Goal: Transaction & Acquisition: Purchase product/service

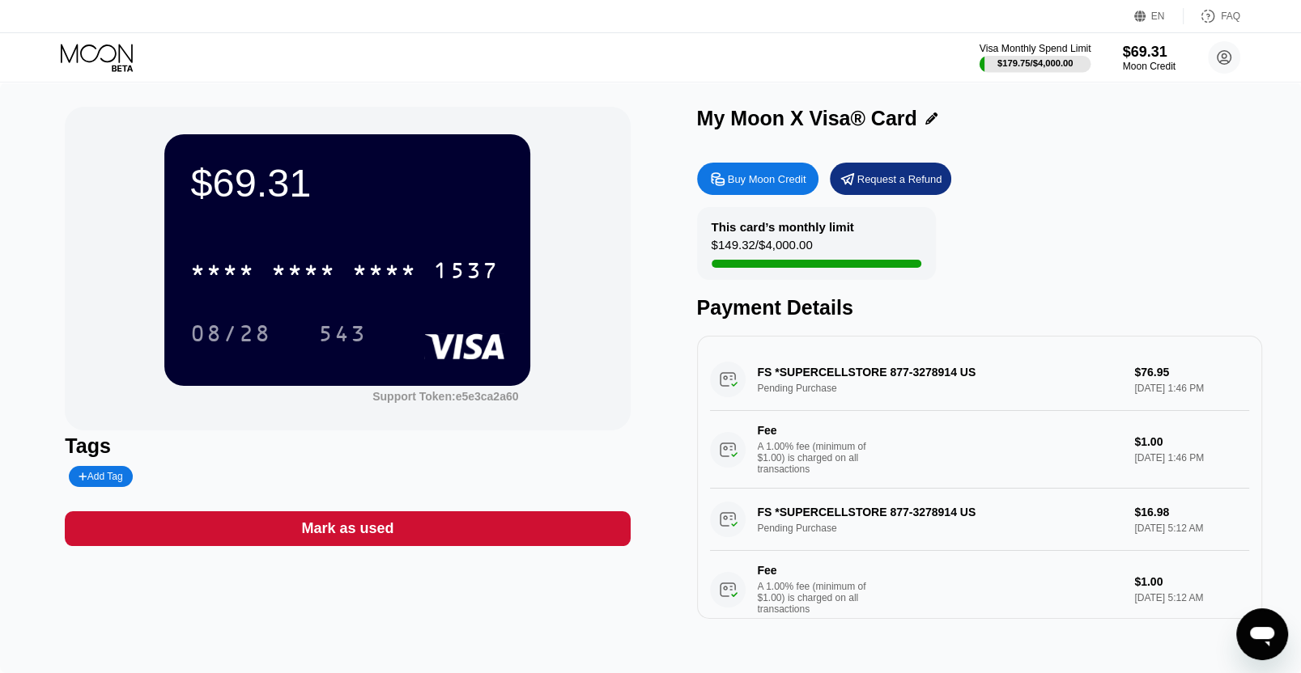
click at [1016, 50] on div "Visa Monthly Spend Limit" at bounding box center [1035, 48] width 112 height 11
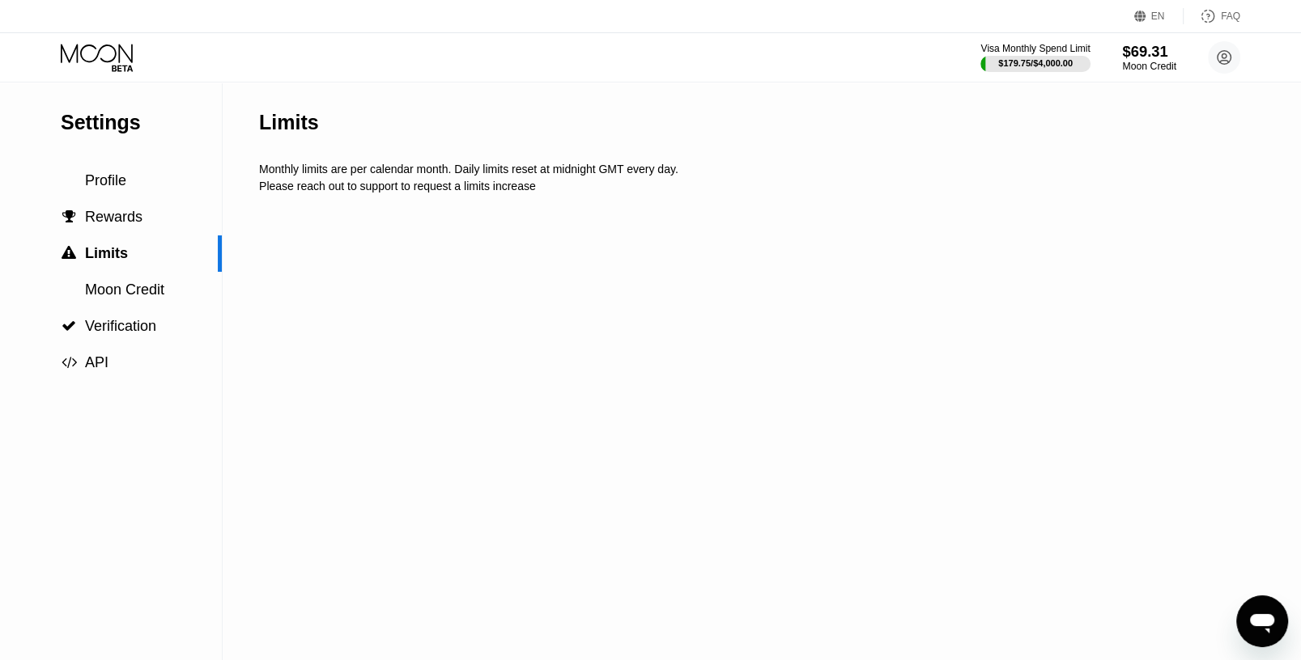
click at [1151, 53] on div "$69.31" at bounding box center [1149, 51] width 54 height 17
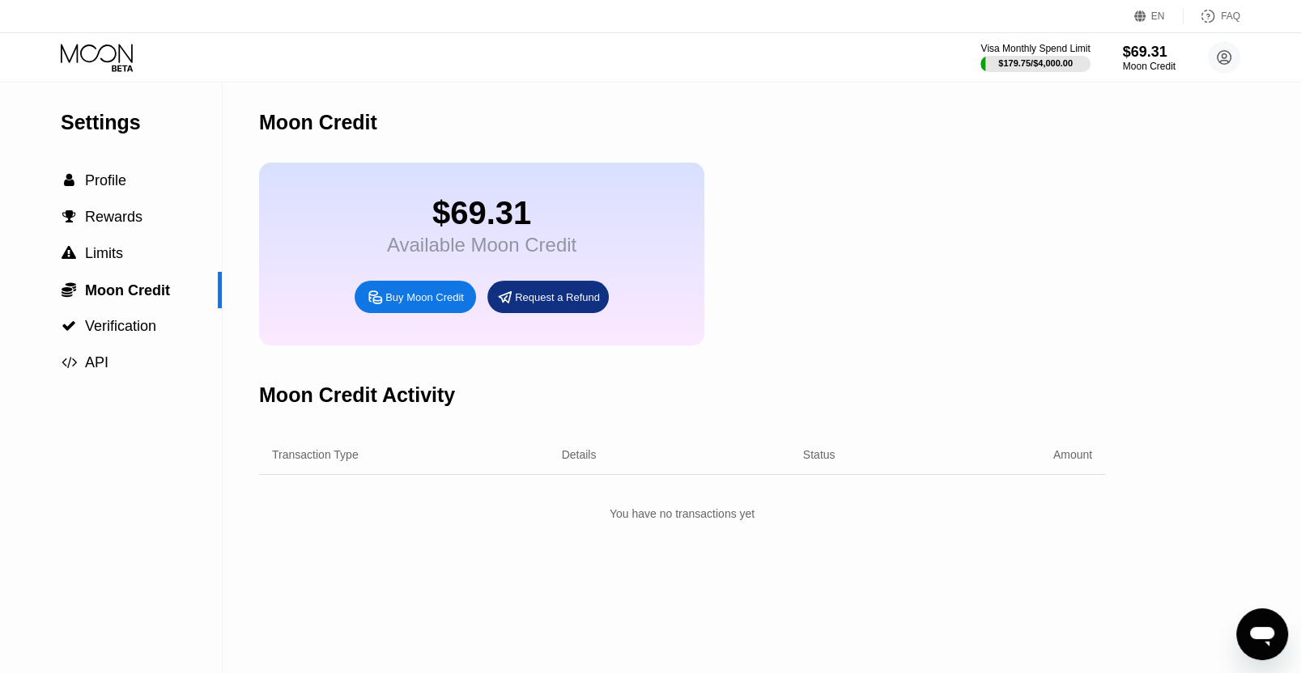
click at [380, 313] on div "Buy Moon Credit" at bounding box center [414, 297] width 121 height 32
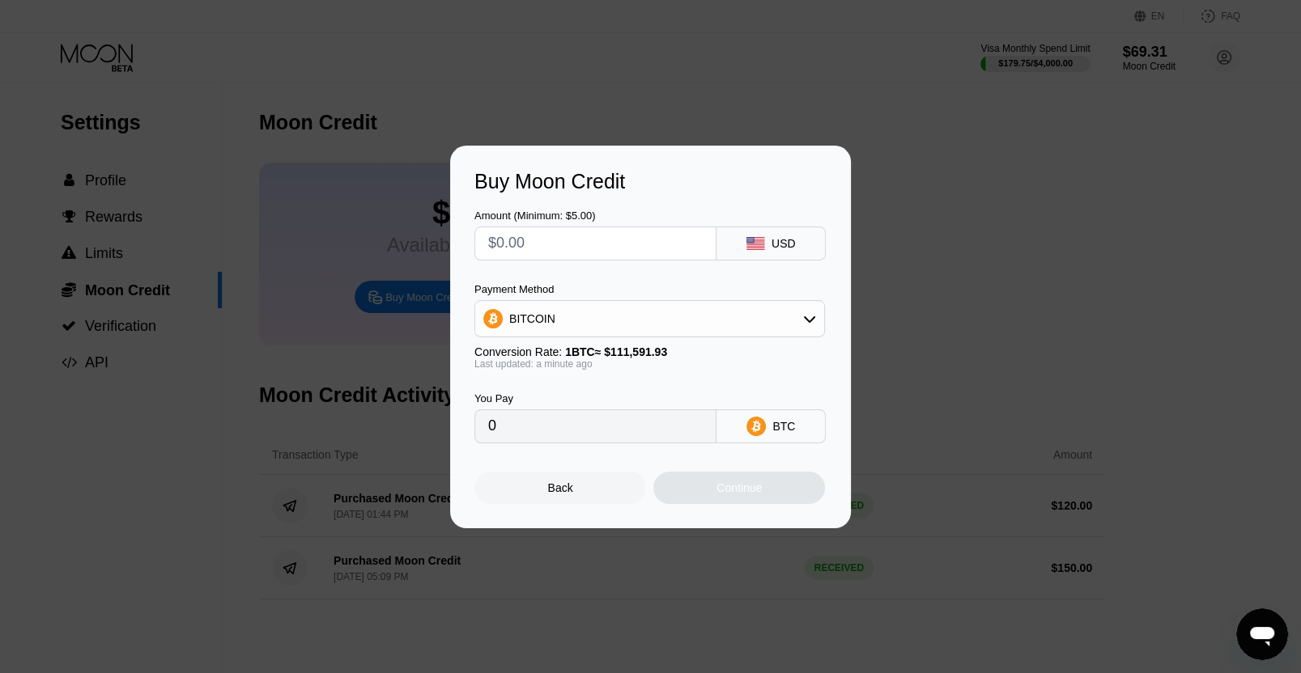
click at [581, 253] on input "text" at bounding box center [595, 243] width 214 height 32
type input "$1"
type input "0.00000897"
type input "$10"
type input "0.00008962"
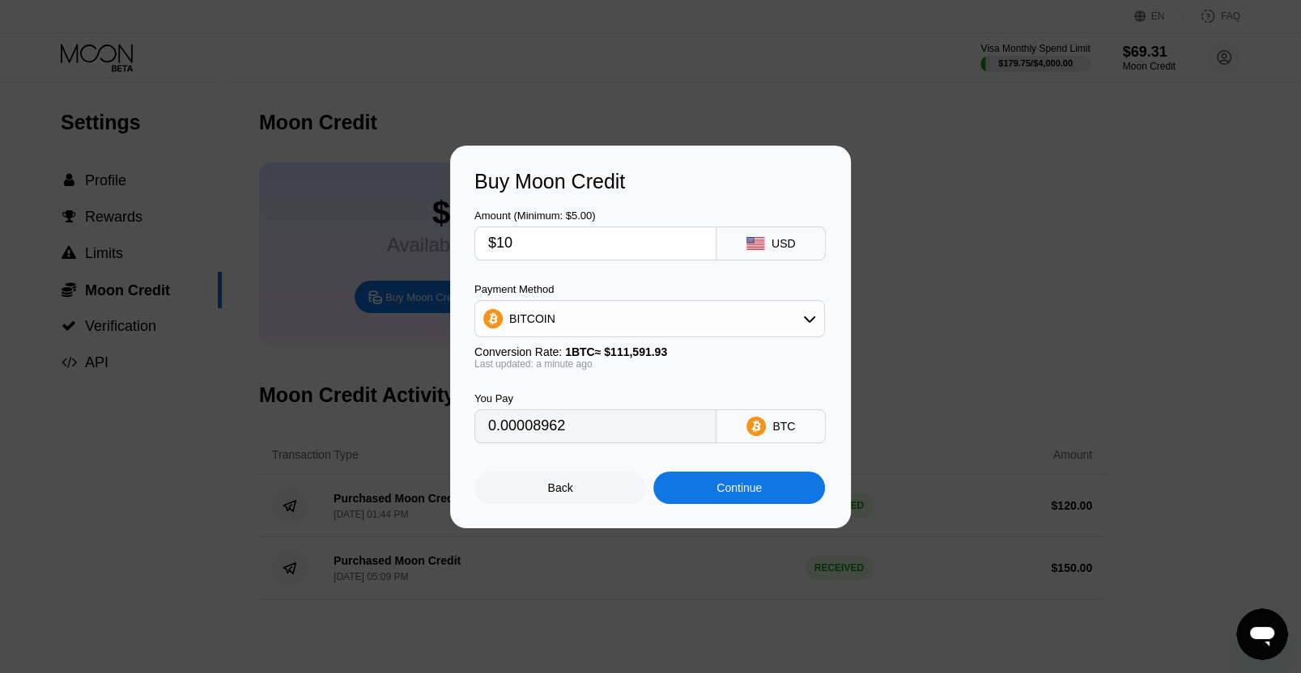
type input "$100"
type input "0.00089613"
type input "$100"
click at [567, 322] on div "BITCOIN" at bounding box center [649, 319] width 349 height 32
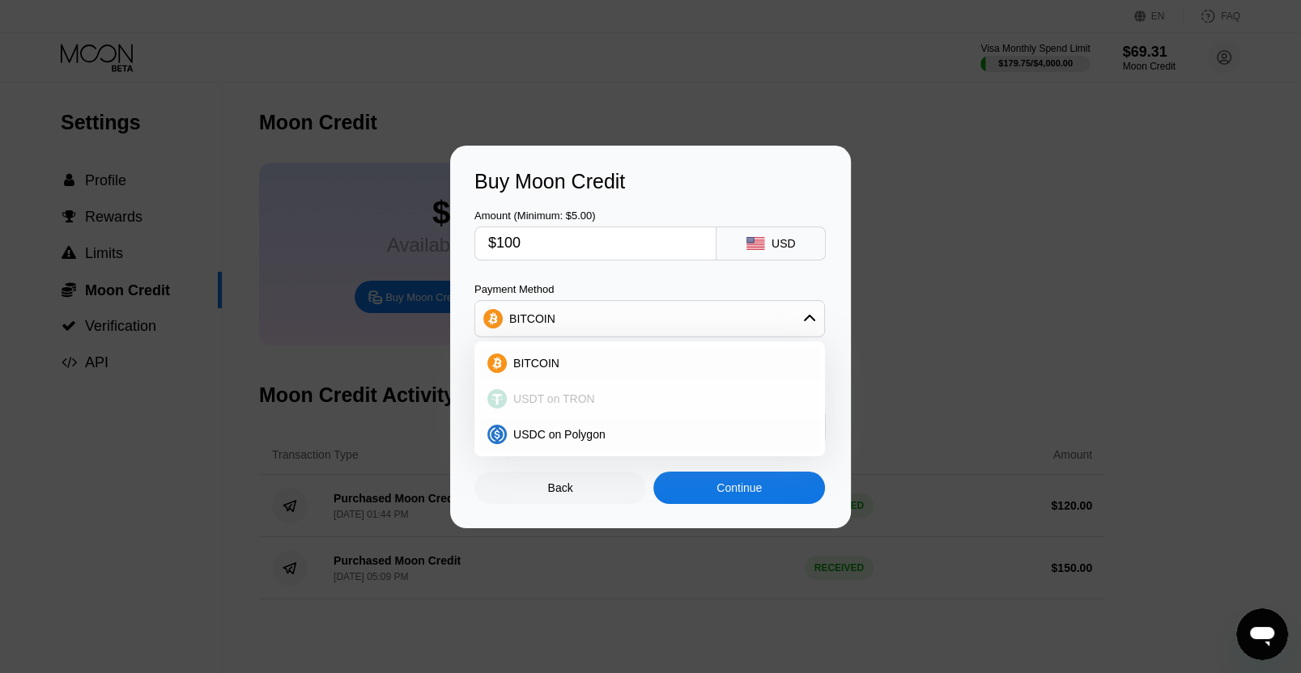
click at [550, 393] on span "USDT on TRON" at bounding box center [554, 399] width 82 height 13
type input "101.01"
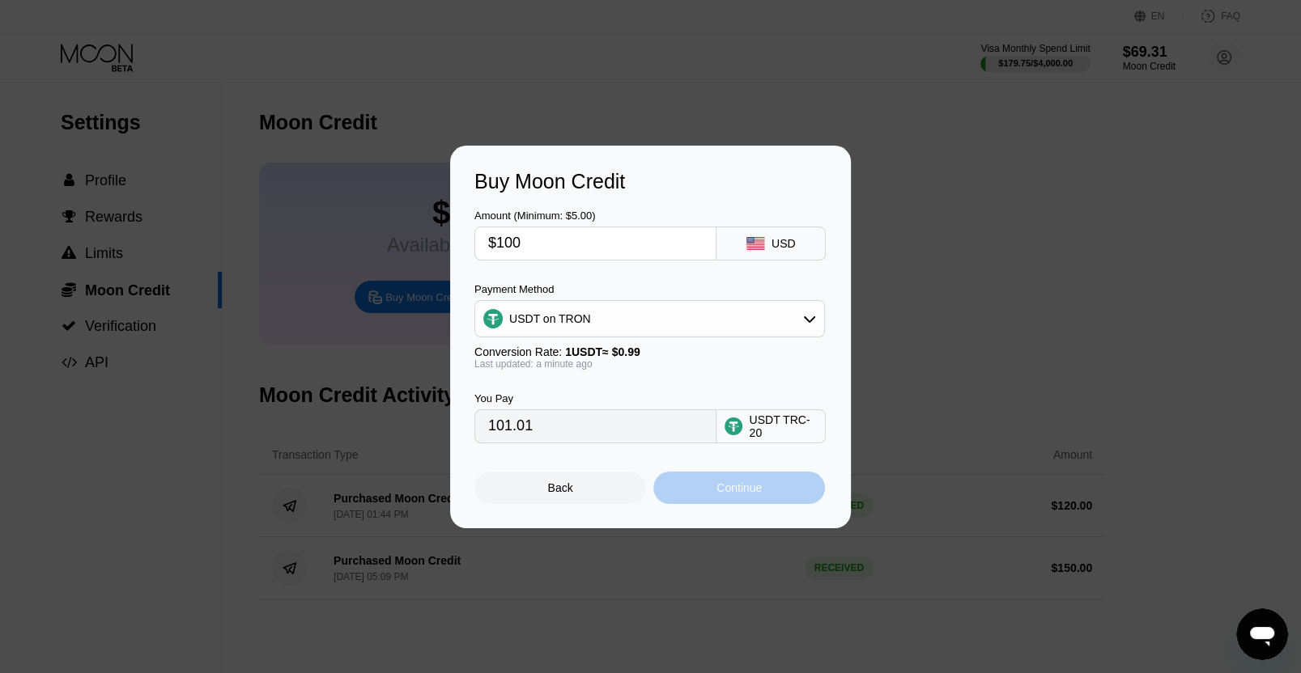
click at [717, 488] on div "Continue" at bounding box center [738, 488] width 45 height 13
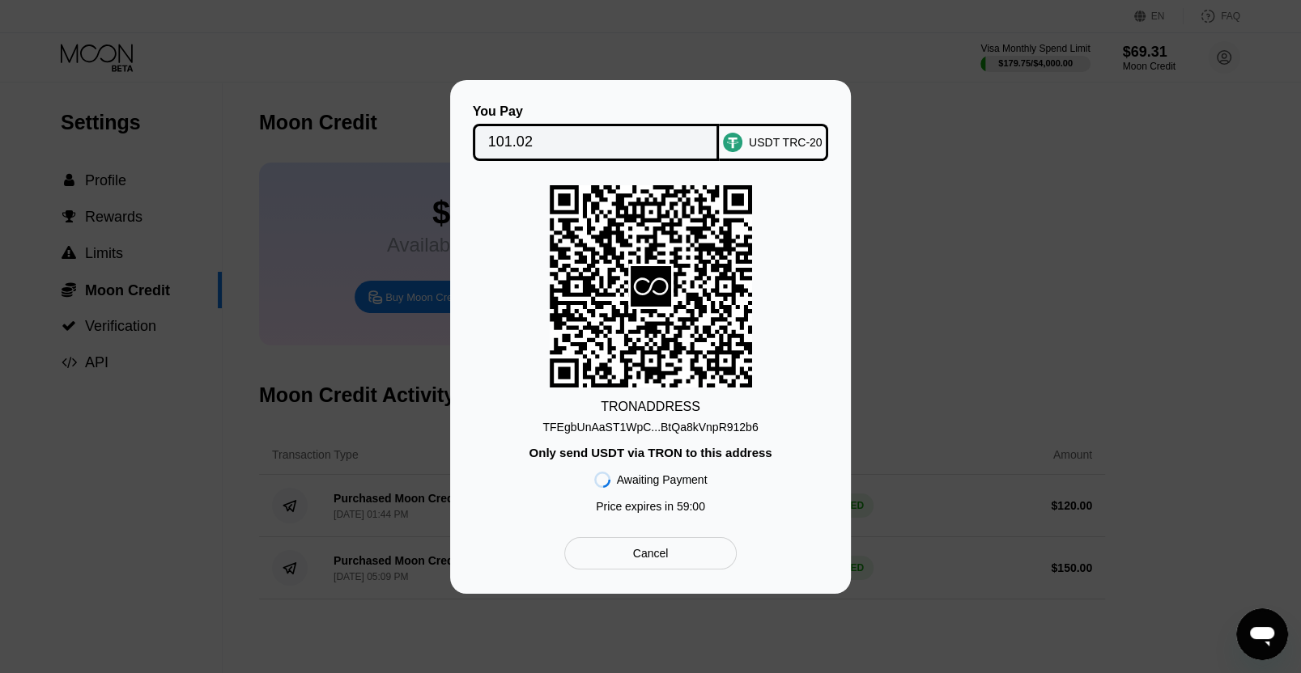
click at [639, 143] on input "101.02" at bounding box center [596, 142] width 216 height 32
click at [694, 431] on div "TFEgbUnAaST1WpC...BtQa8kVnpR912b6" at bounding box center [649, 427] width 215 height 13
click at [696, 429] on div "TFEgbUnAaST1WpC...BtQa8kVnpR912b6" at bounding box center [649, 427] width 215 height 13
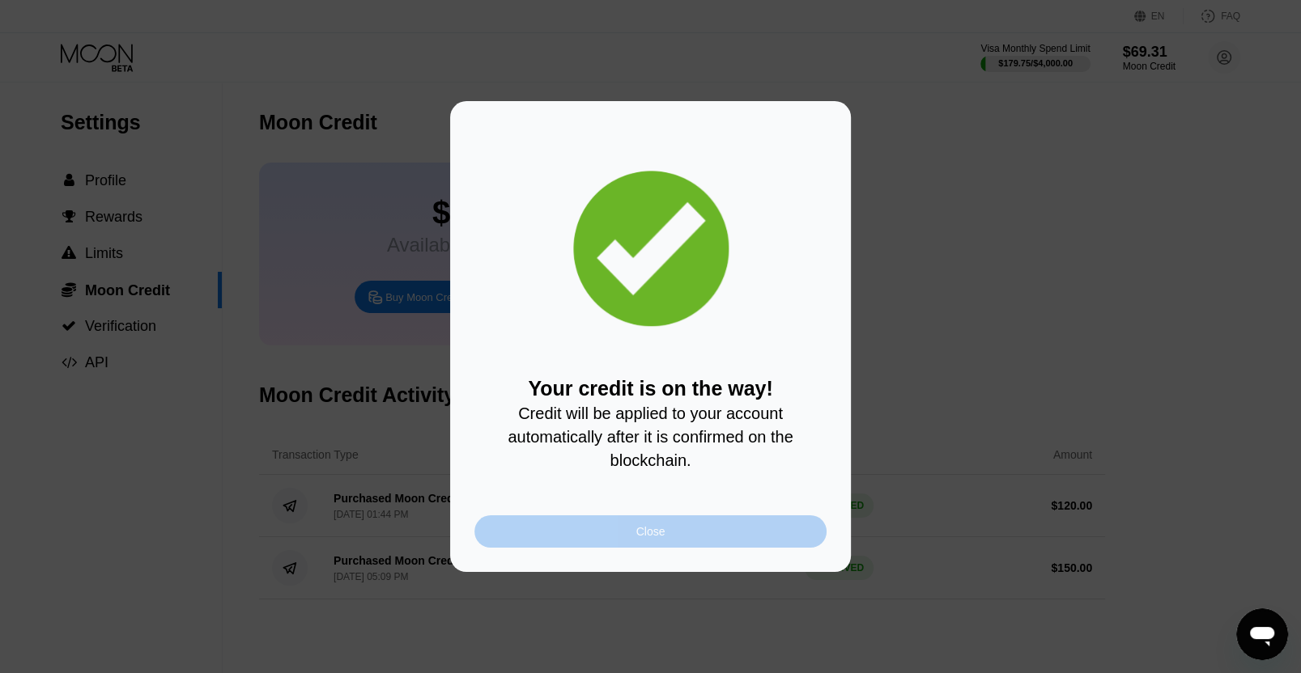
click at [686, 544] on div "Close" at bounding box center [650, 532] width 352 height 32
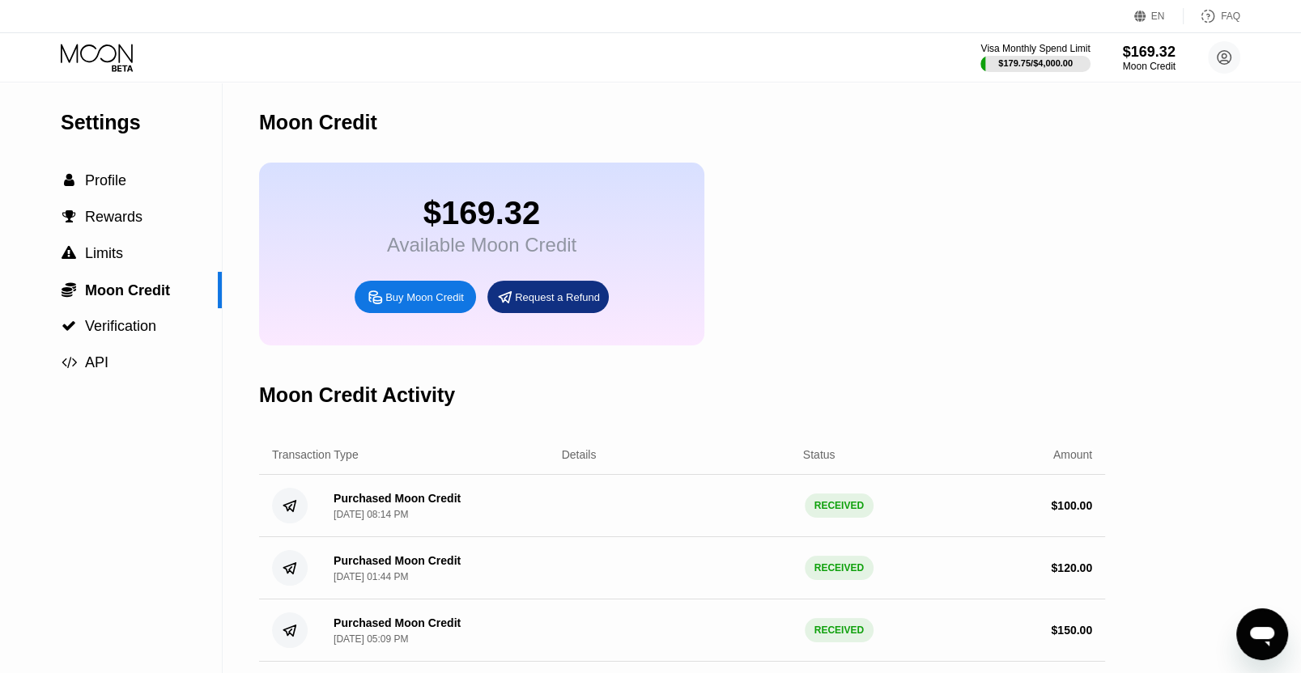
click at [70, 53] on icon at bounding box center [98, 58] width 75 height 28
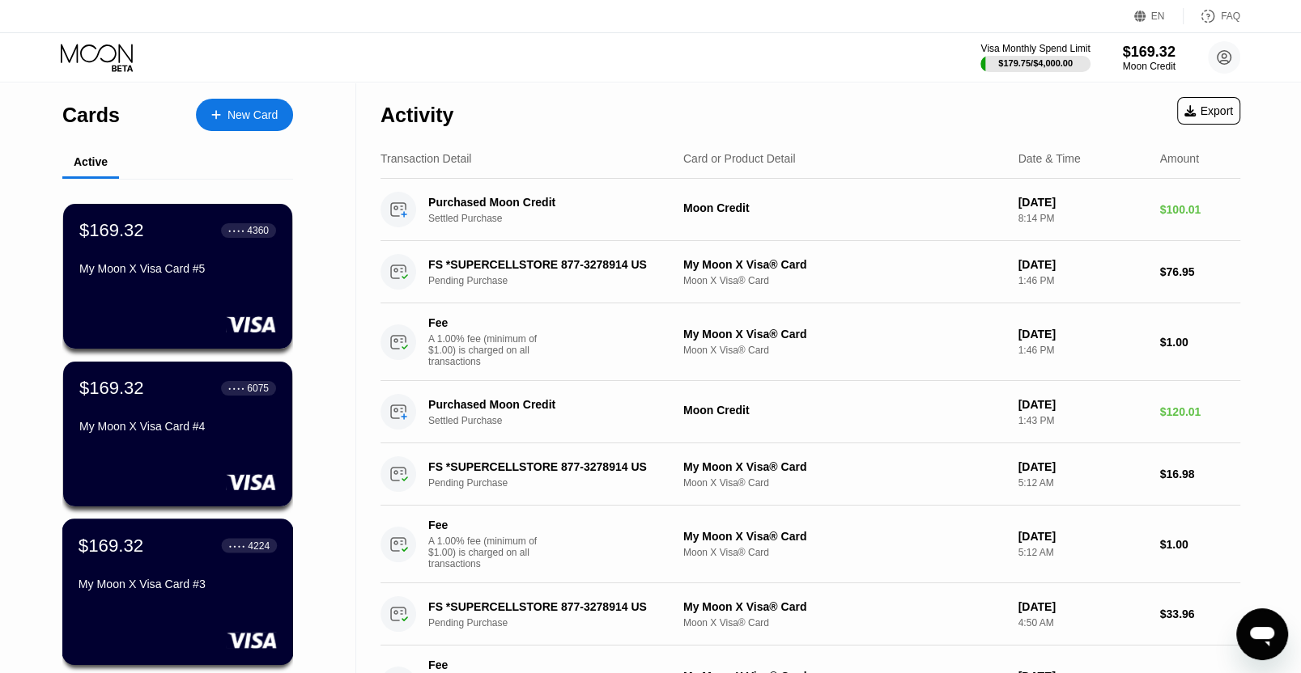
scroll to position [599, 0]
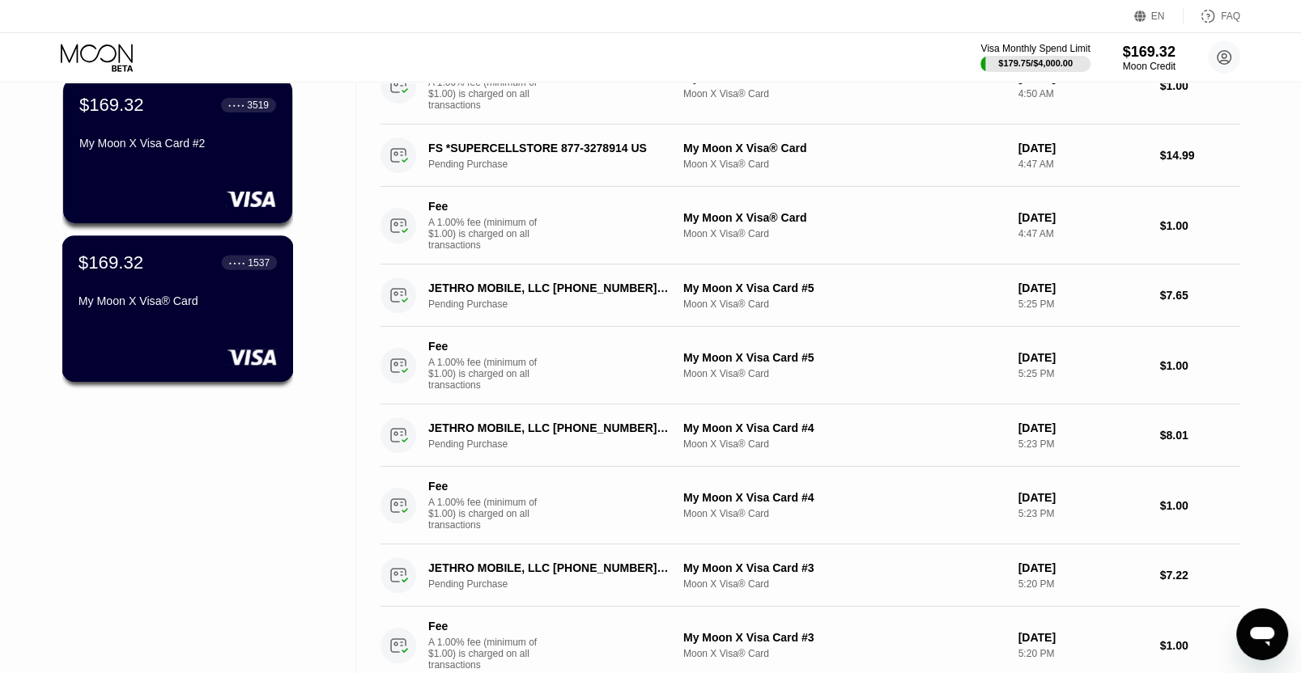
click at [195, 361] on div at bounding box center [178, 357] width 198 height 16
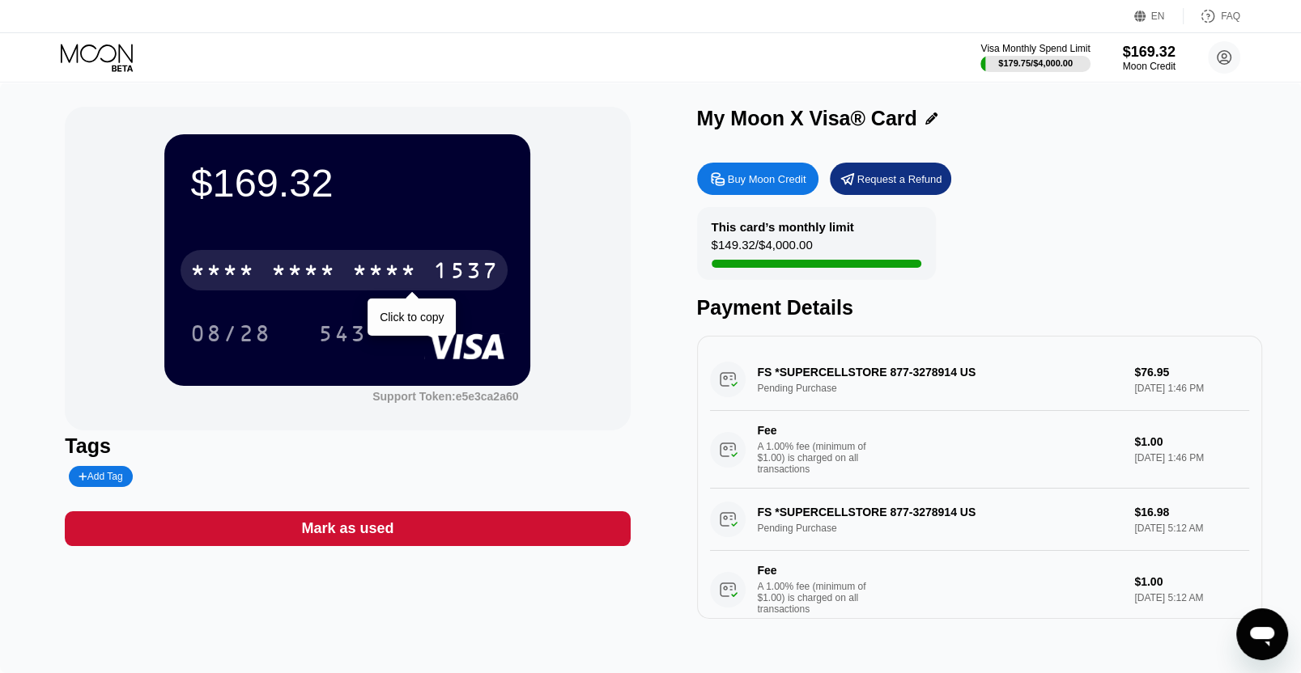
click at [431, 260] on div "* * * * * * * * * * * * 1537" at bounding box center [343, 270] width 327 height 40
